Goal: Navigation & Orientation: Understand site structure

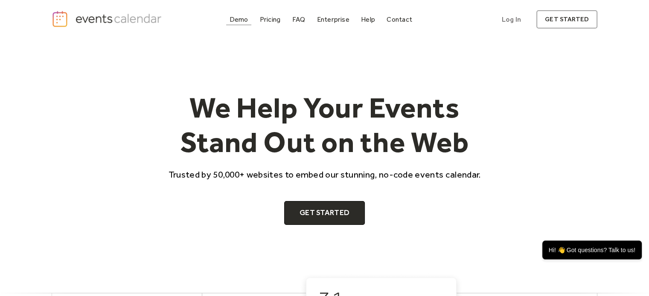
click at [235, 22] on div "Demo" at bounding box center [239, 19] width 19 height 5
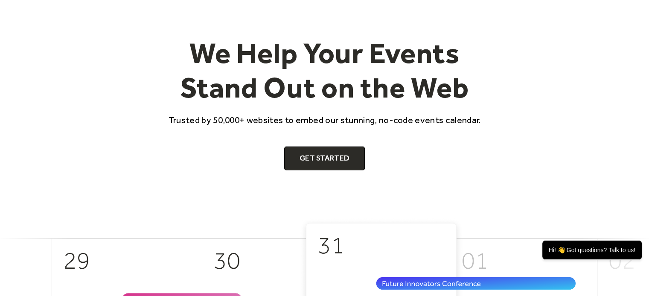
scroll to position [55, 0]
click at [312, 158] on link "Get Started" at bounding box center [324, 159] width 81 height 24
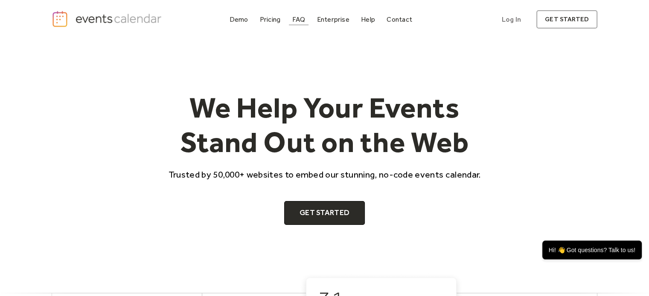
click at [301, 17] on div "FAQ" at bounding box center [298, 19] width 13 height 5
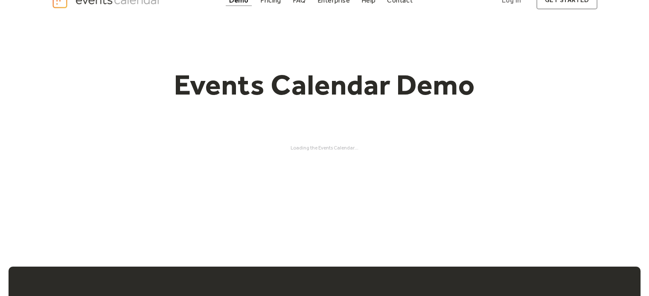
scroll to position [19, 0]
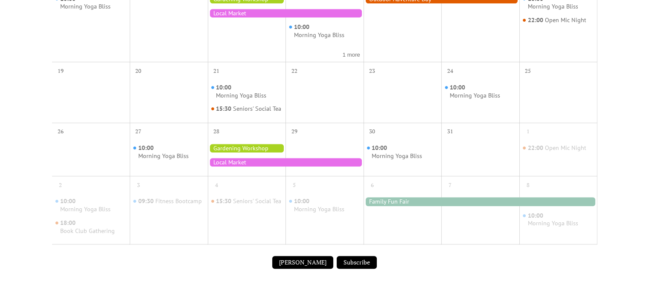
scroll to position [399, 0]
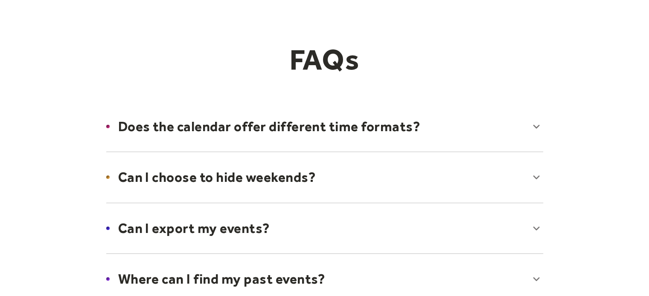
scroll to position [49, 0]
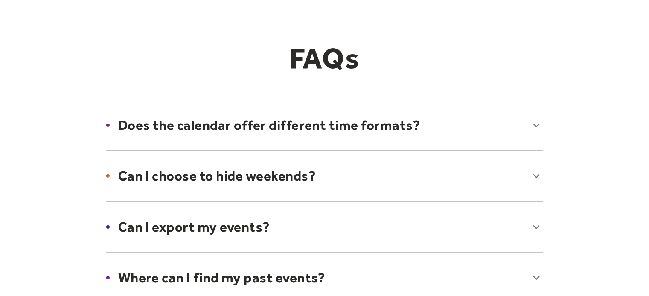
click at [536, 124] on div at bounding box center [325, 125] width 454 height 52
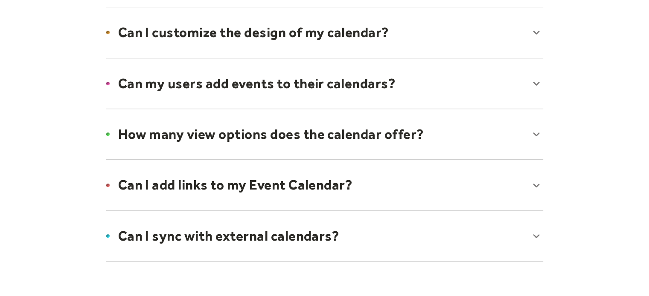
scroll to position [628, 0]
